Goal: Information Seeking & Learning: Learn about a topic

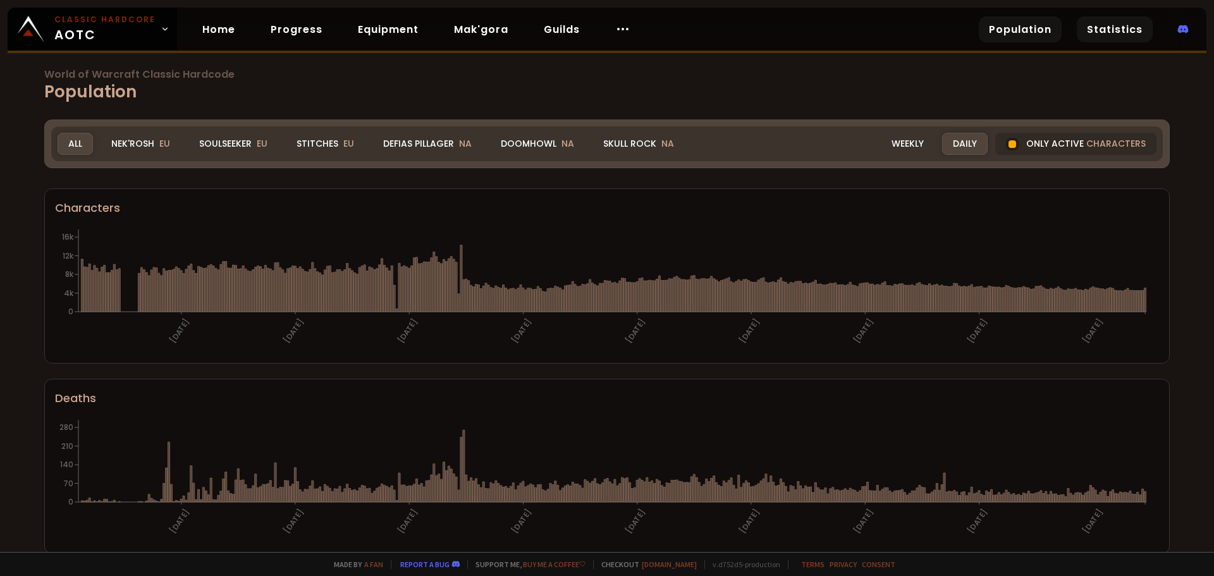
click at [1143, 27] on link "Statistics" at bounding box center [1115, 29] width 76 height 26
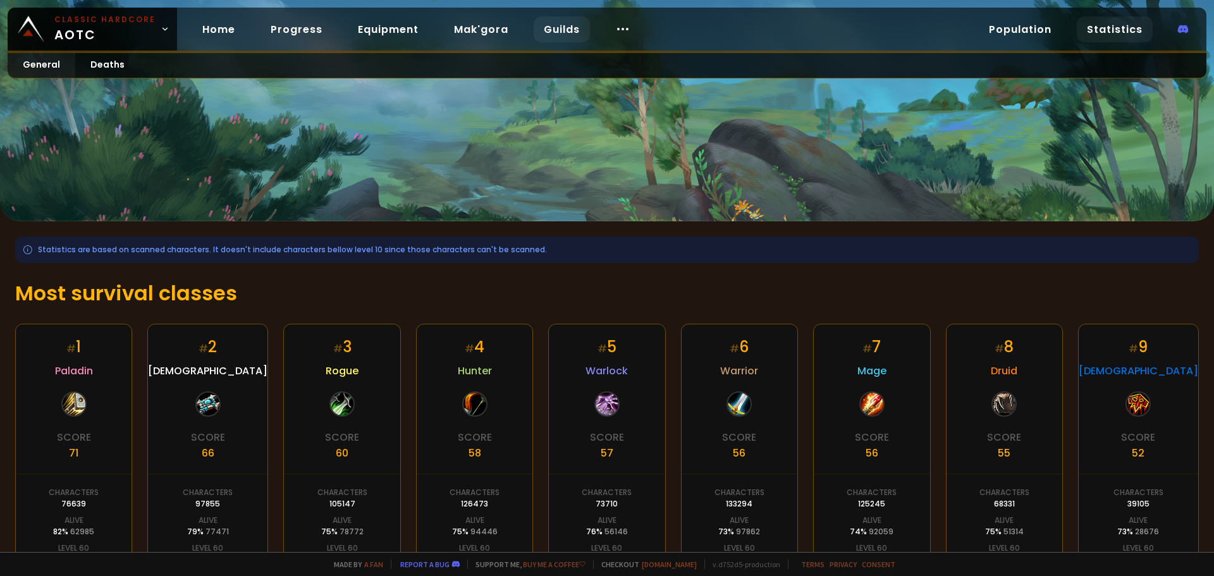
click at [560, 28] on link "Guilds" at bounding box center [562, 29] width 56 height 26
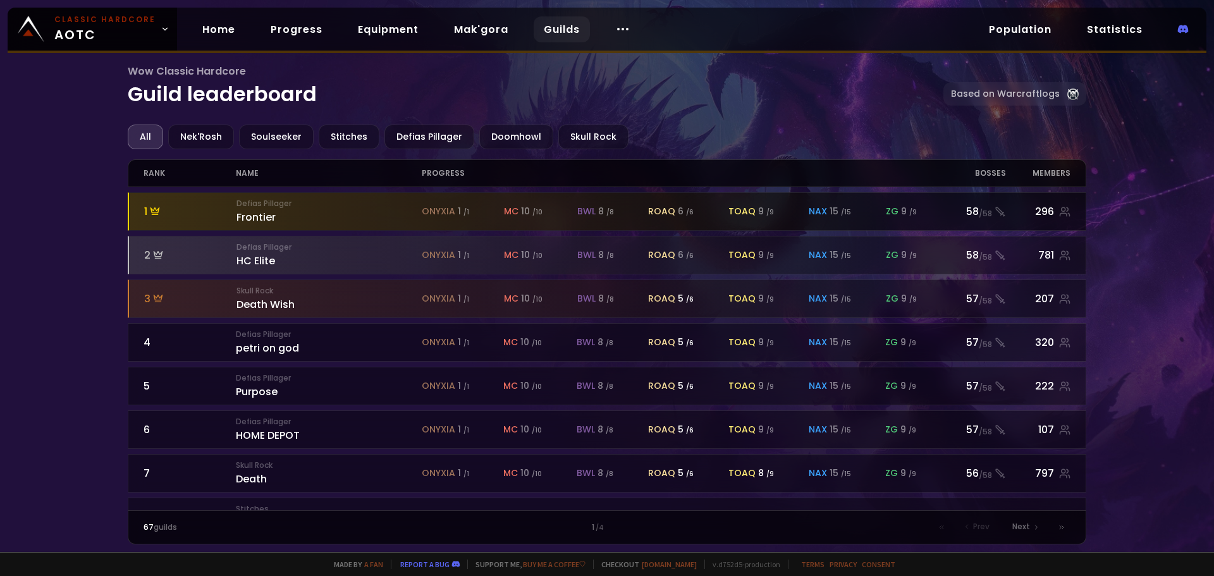
click at [273, 207] on small "Defias Pillager" at bounding box center [329, 203] width 185 height 11
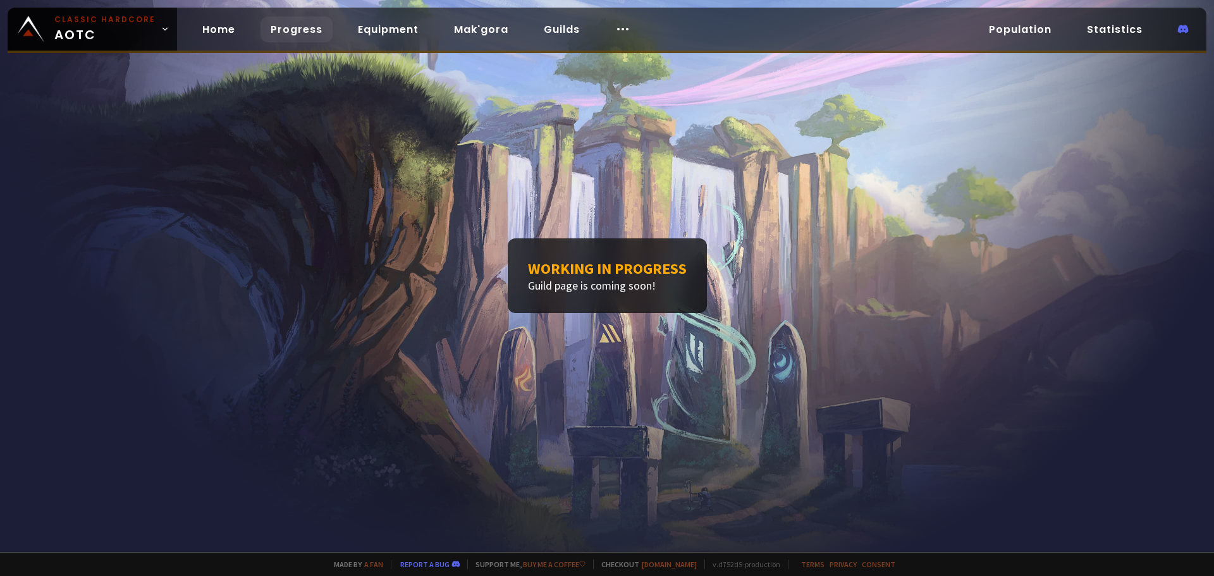
click at [286, 34] on link "Progress" at bounding box center [297, 29] width 72 height 26
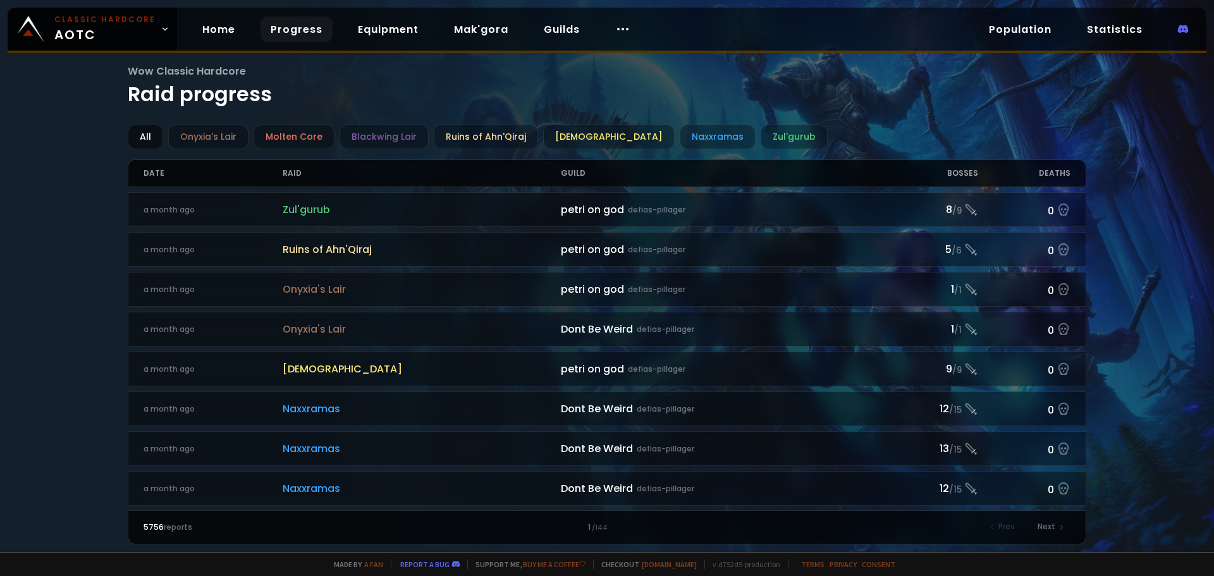
click at [146, 130] on div "All" at bounding box center [145, 137] width 35 height 25
click at [152, 140] on div "All" at bounding box center [145, 137] width 35 height 25
click at [595, 140] on div "[DEMOGRAPHIC_DATA]" at bounding box center [609, 137] width 132 height 25
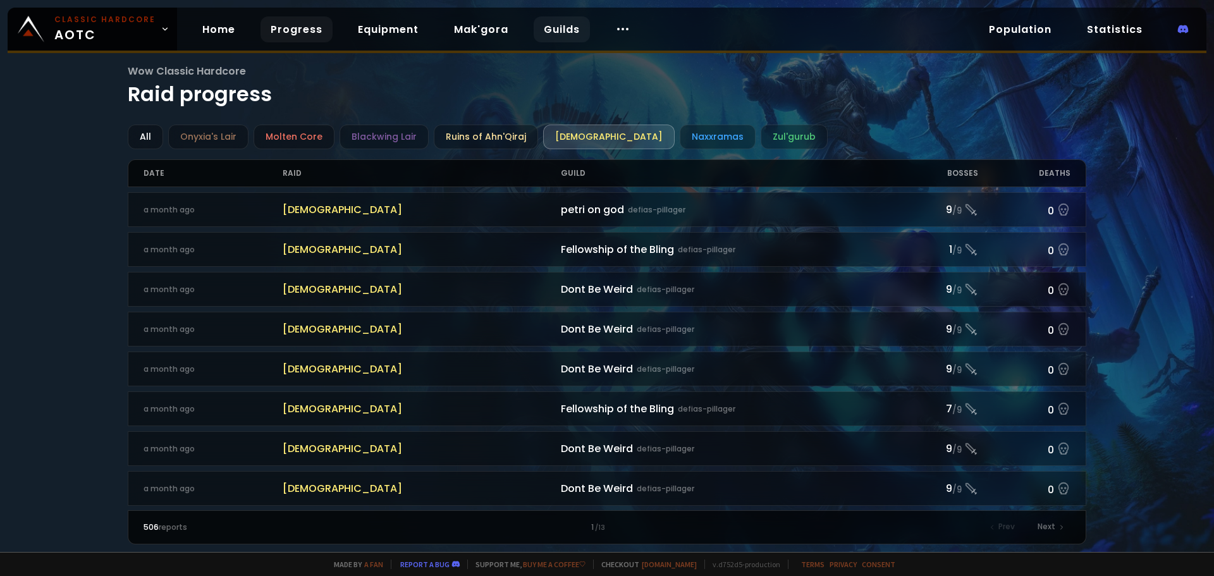
click at [559, 34] on link "Guilds" at bounding box center [562, 29] width 56 height 26
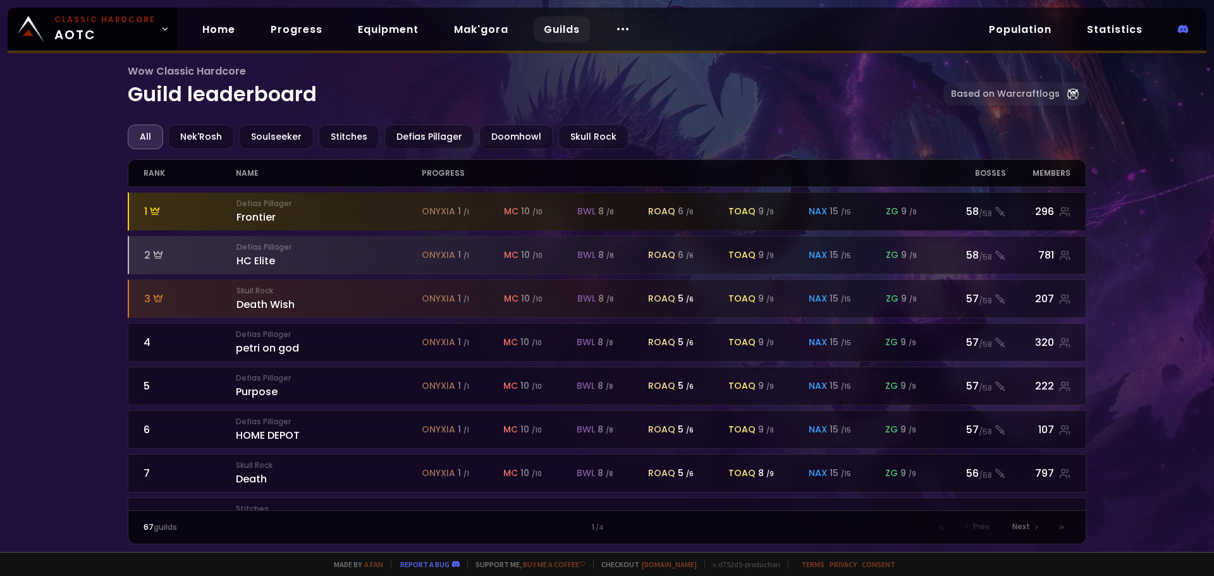
click at [271, 206] on small "Defias Pillager" at bounding box center [329, 203] width 185 height 11
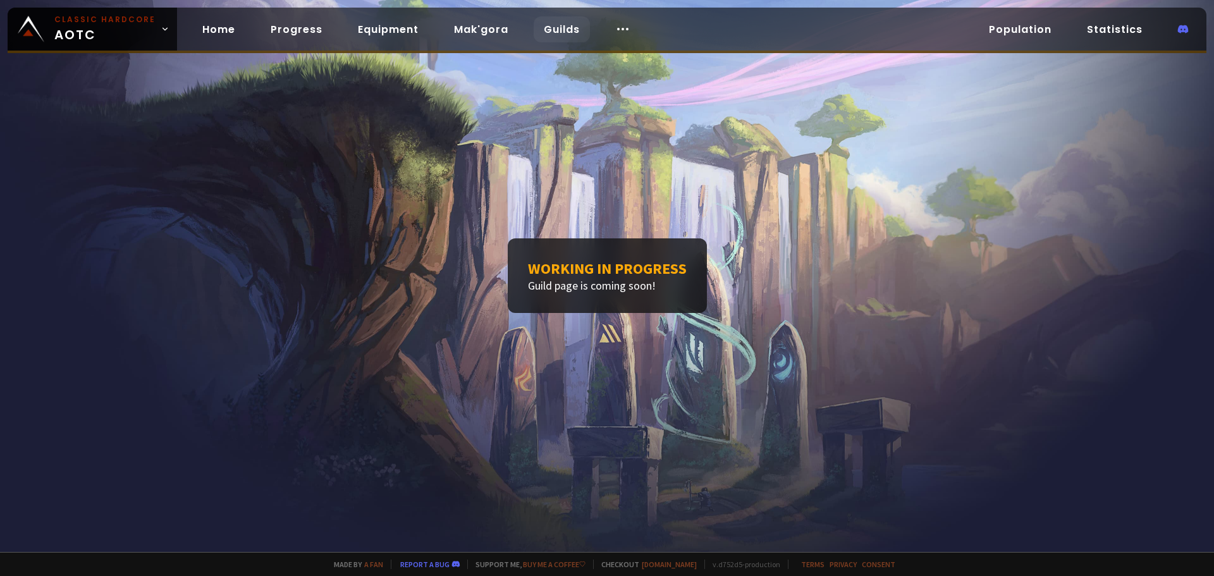
click at [536, 35] on link "Guilds" at bounding box center [562, 29] width 56 height 26
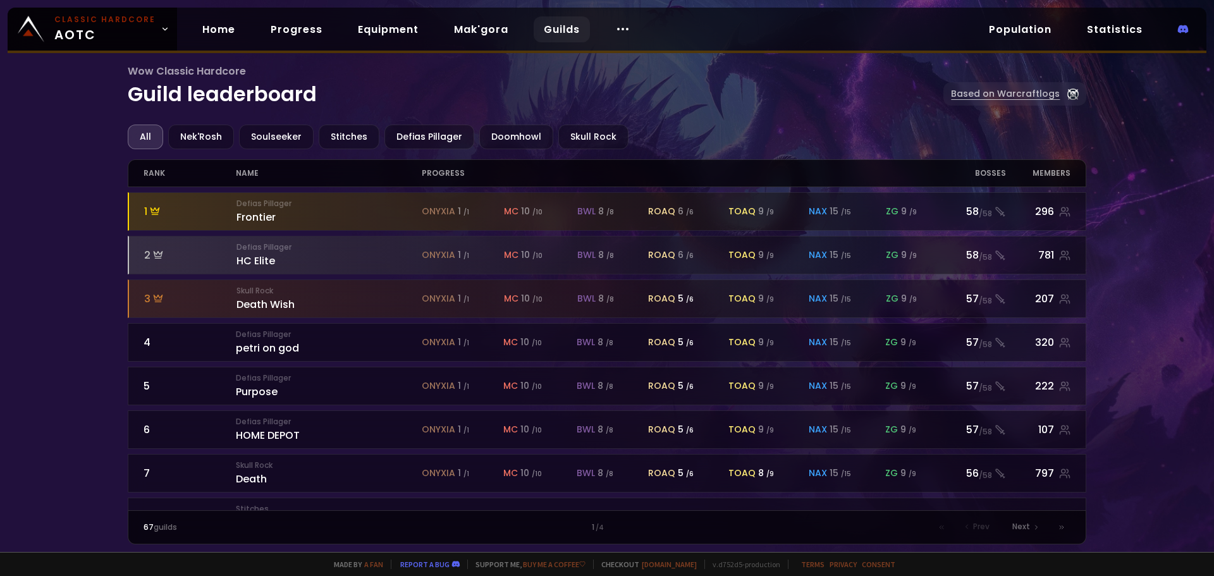
click at [997, 96] on link "Based on Warcraftlogs" at bounding box center [1014, 93] width 143 height 23
